Goal: Task Accomplishment & Management: Manage account settings

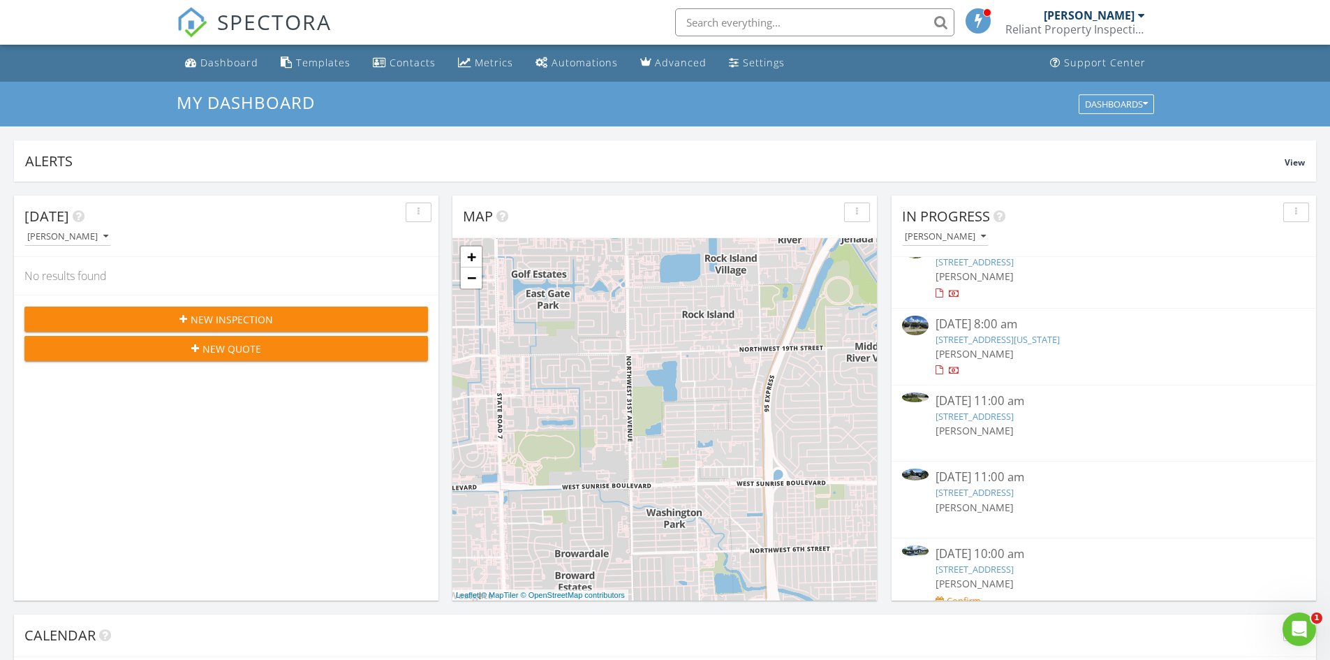
scroll to position [40, 0]
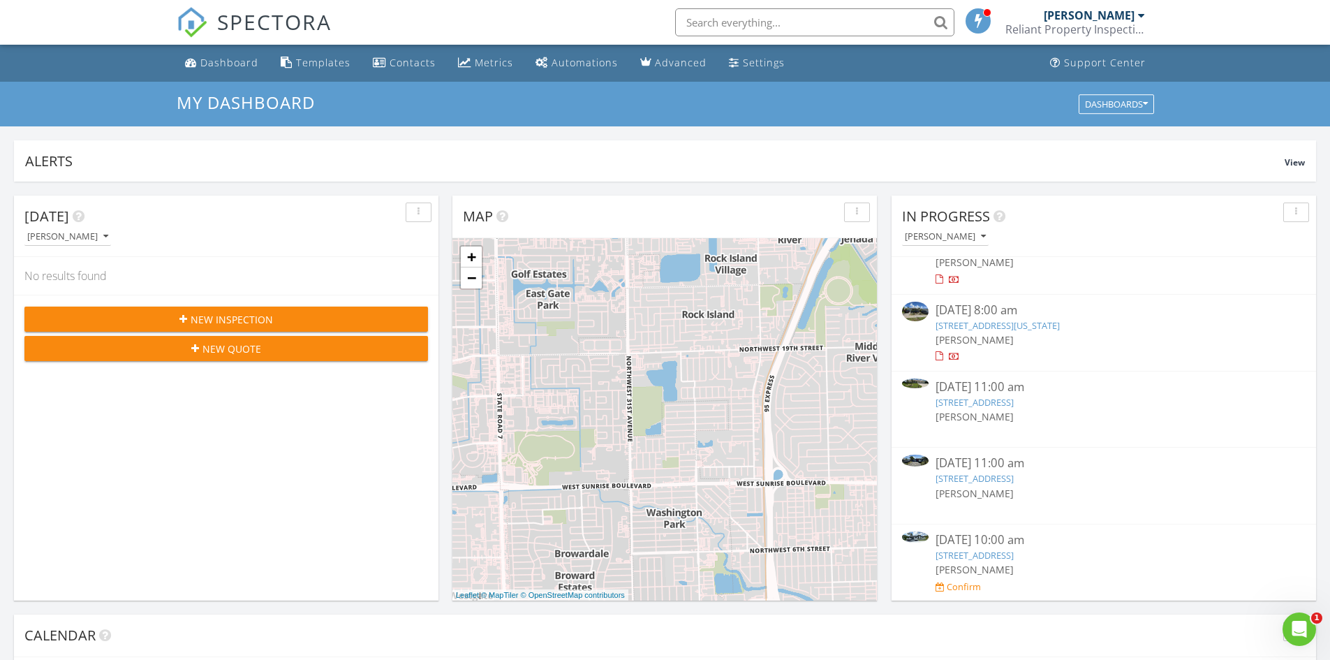
click at [1022, 545] on div "08/22/25 10:00 am" at bounding box center [1103, 539] width 336 height 17
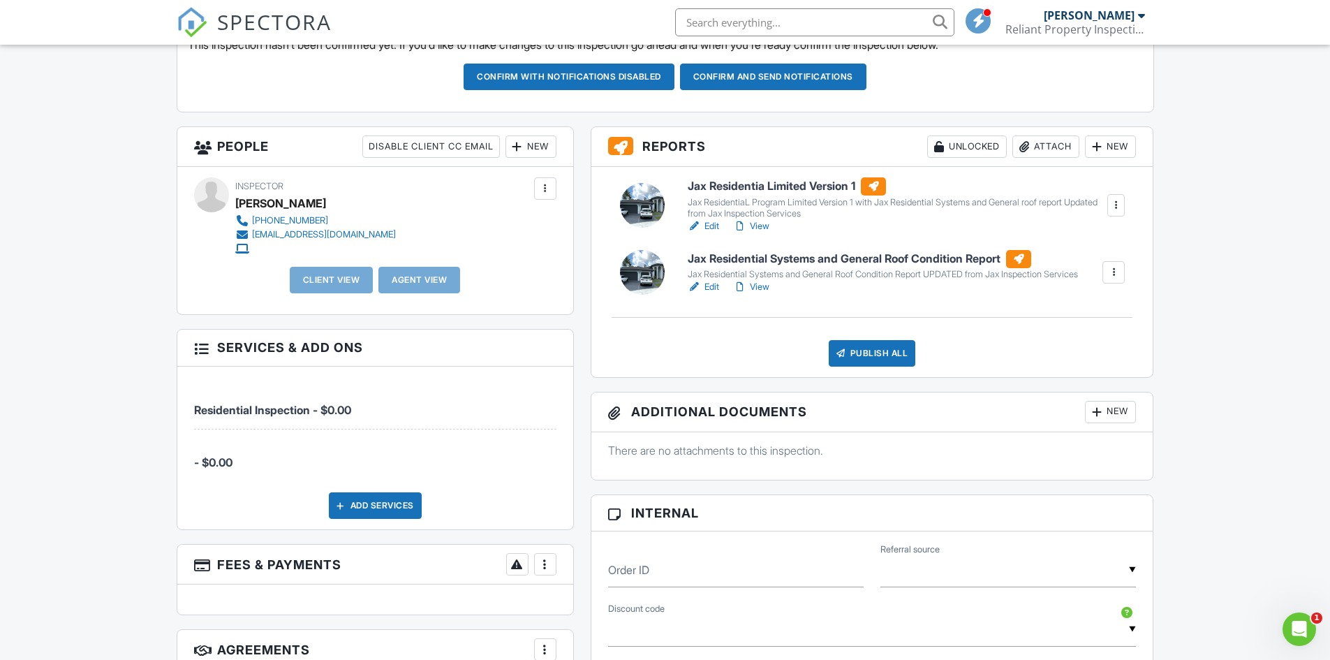
scroll to position [140, 0]
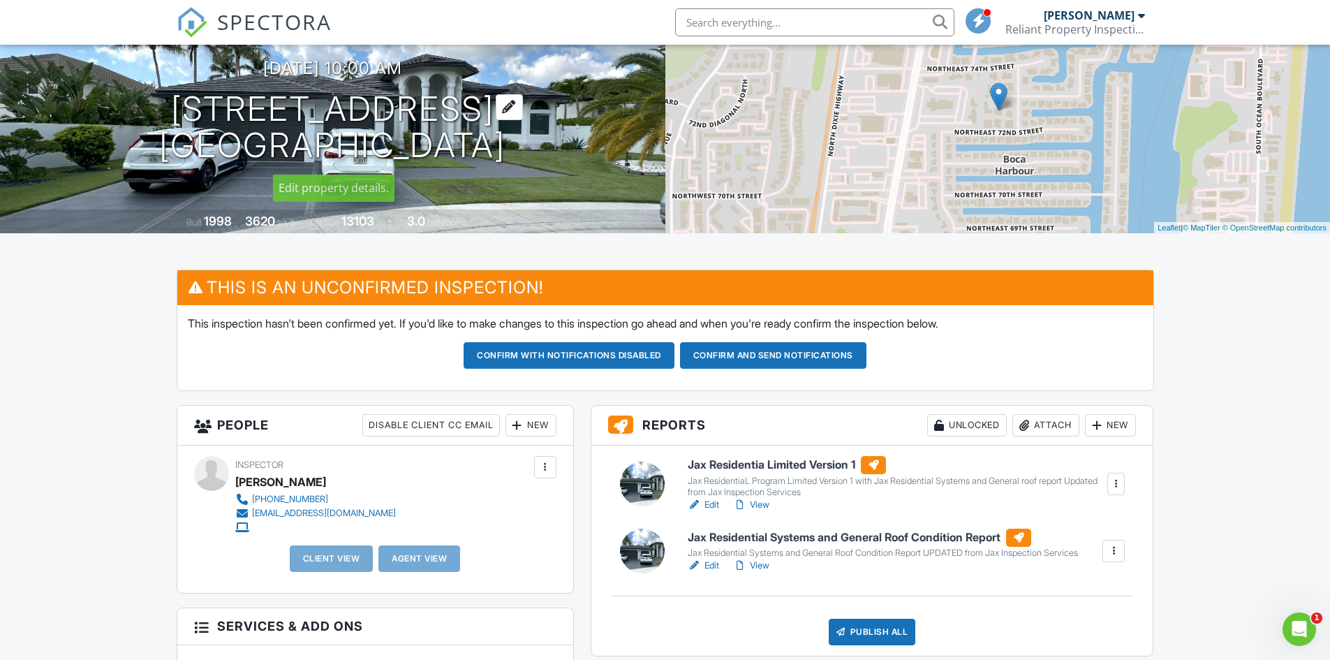
click at [294, 106] on h1 "[STREET_ADDRESS] [GEOGRAPHIC_DATA]" at bounding box center [332, 128] width 346 height 74
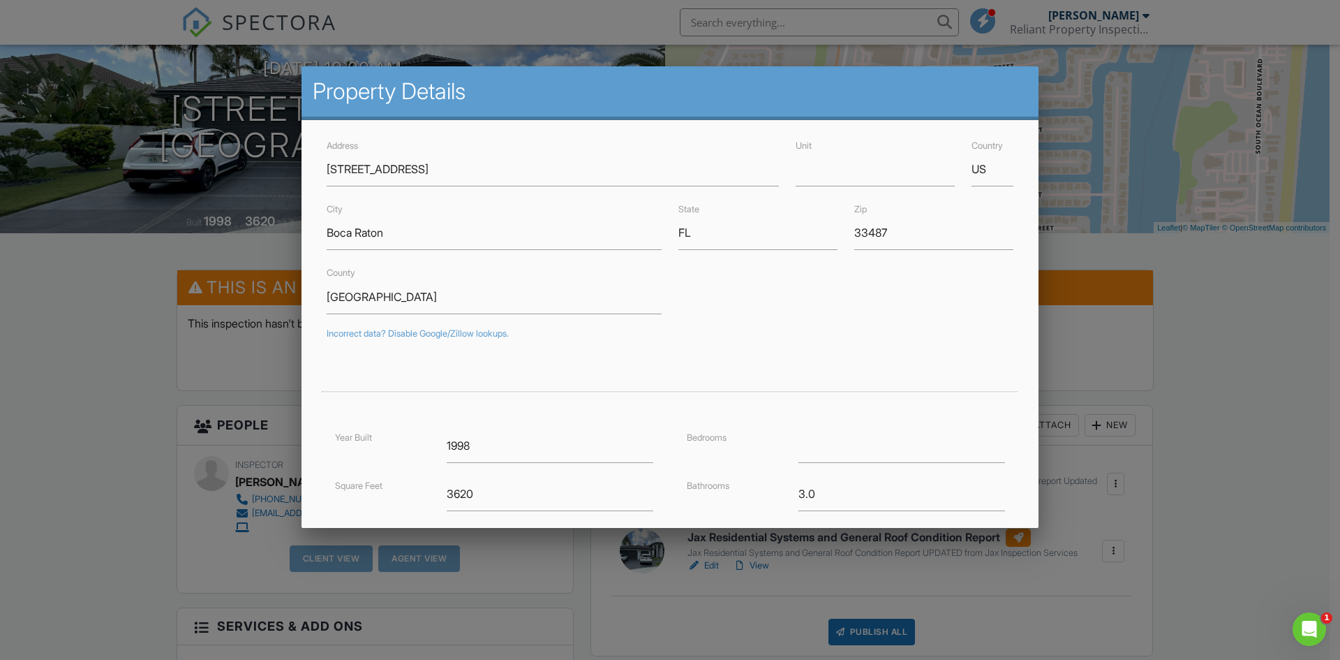
click at [1232, 362] on div at bounding box center [670, 342] width 1340 height 824
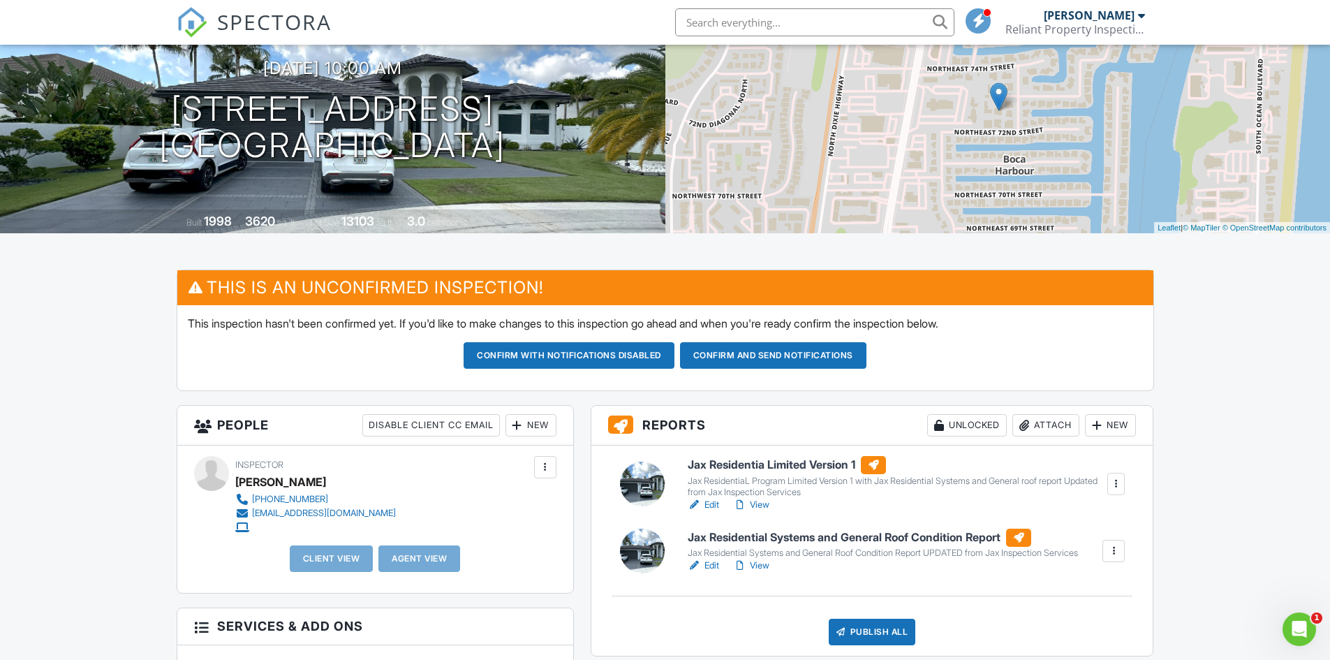
click at [801, 536] on h6 "Jax Residential Systems and General Roof Condition Report" at bounding box center [883, 537] width 390 height 18
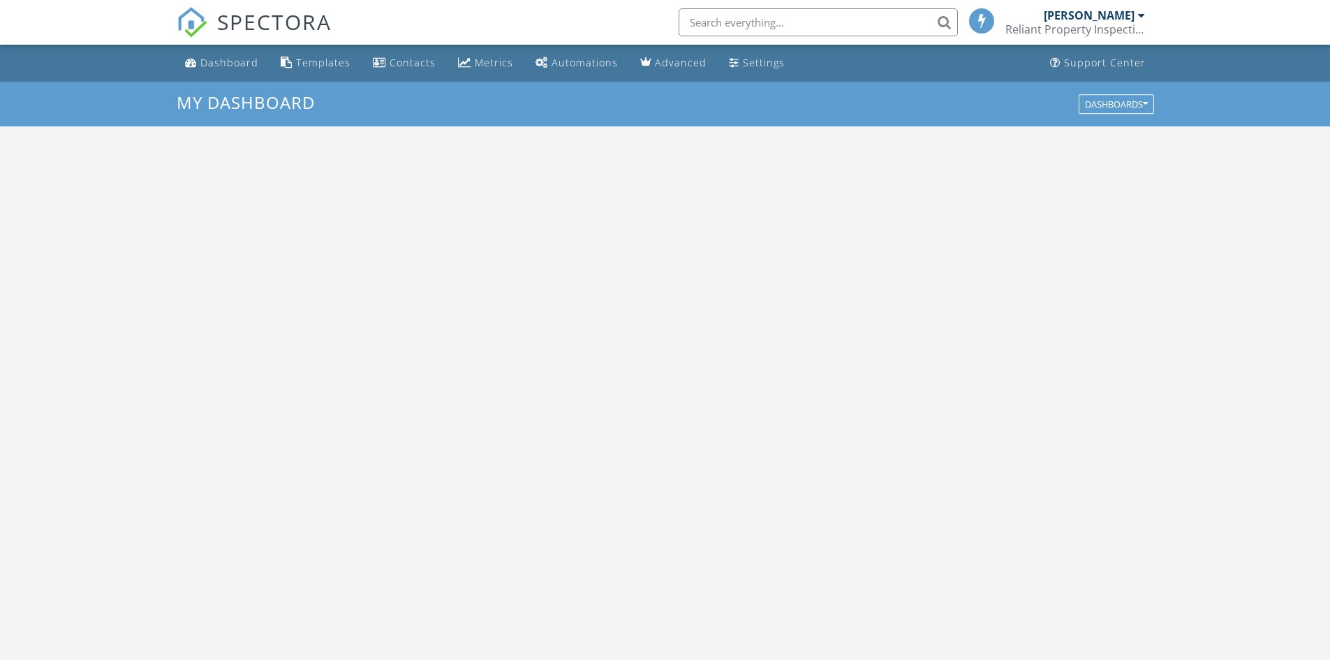
scroll to position [1292, 1351]
